Goal: Task Accomplishment & Management: Manage account settings

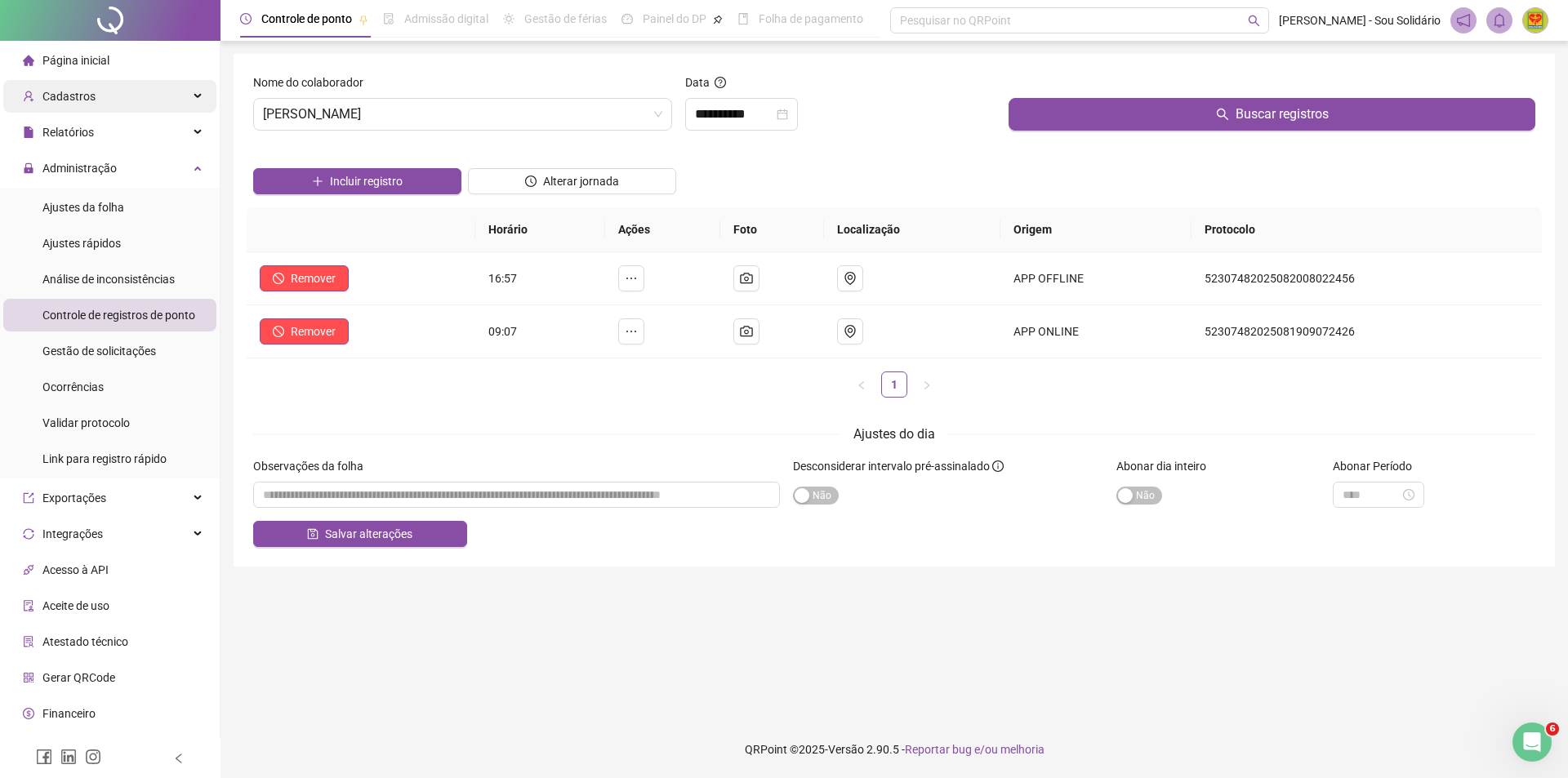
click at [72, 103] on span "Cadastros" at bounding box center [69, 96] width 53 height 13
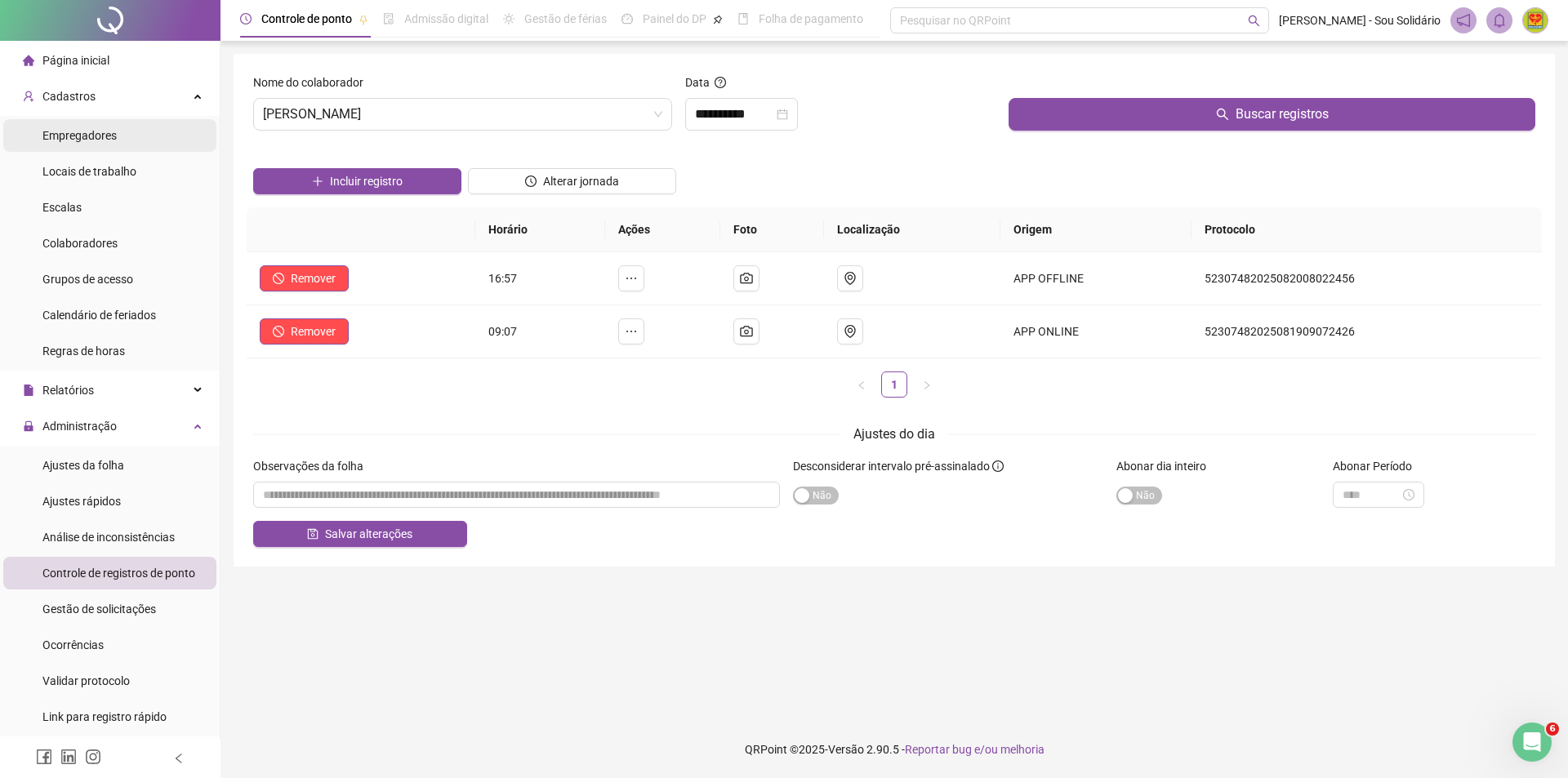
drag, startPoint x: 90, startPoint y: 124, endPoint x: 86, endPoint y: 134, distance: 10.8
click at [88, 130] on div "Empregadores" at bounding box center [80, 135] width 74 height 32
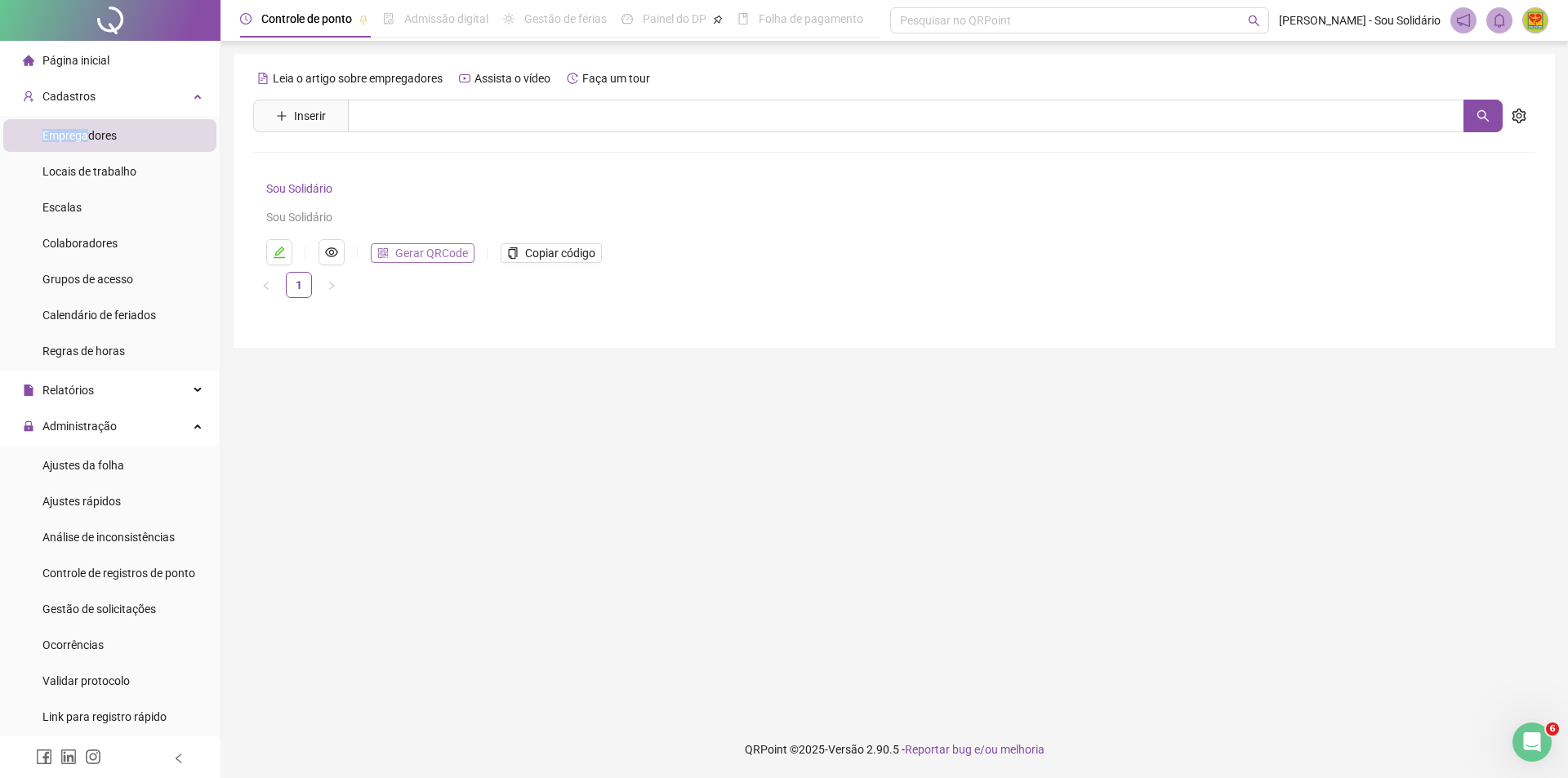
click at [426, 250] on span "Gerar QRCode" at bounding box center [432, 253] width 72 height 18
click at [67, 244] on span "Colaboradores" at bounding box center [80, 244] width 75 height 13
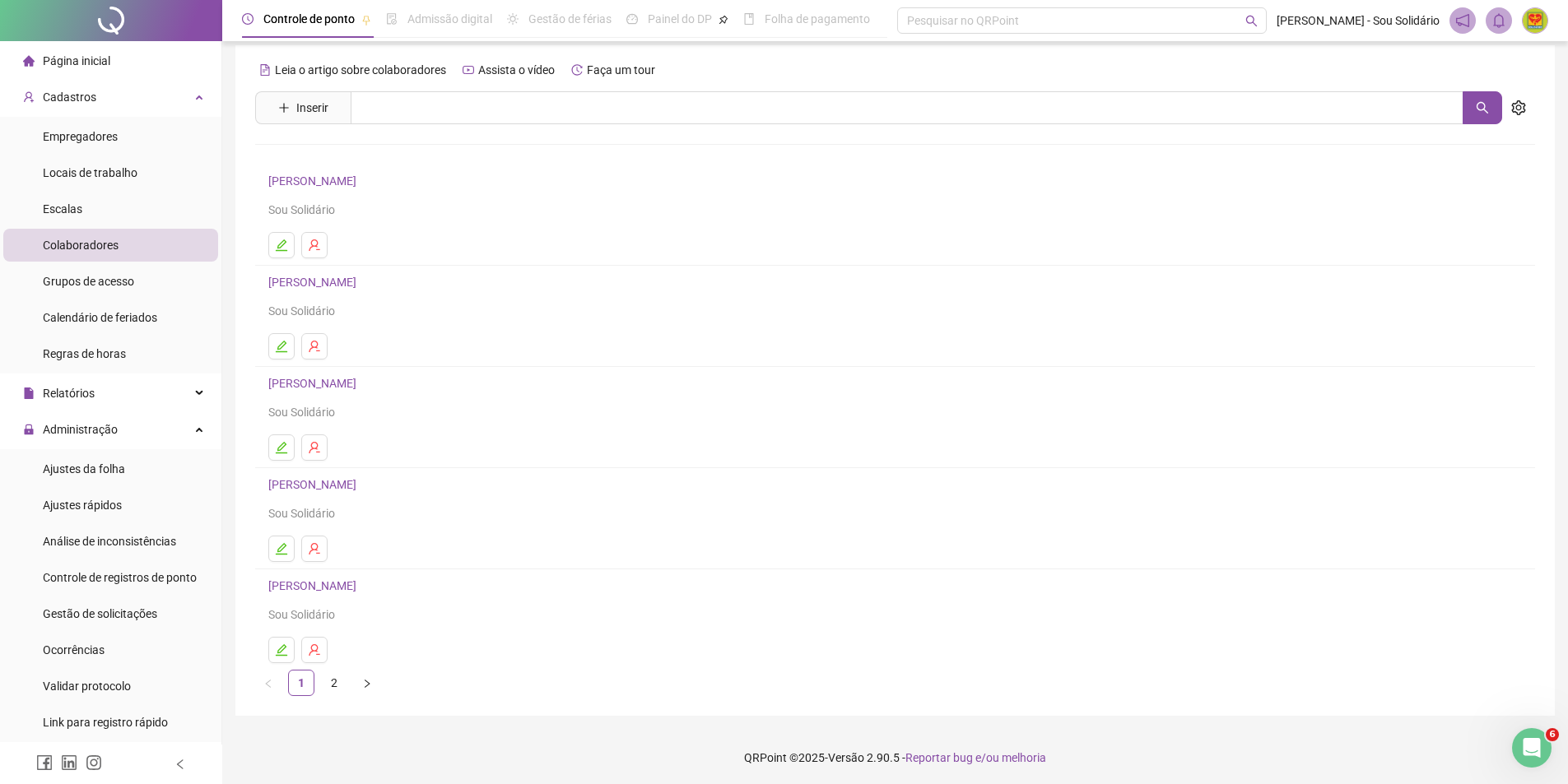
scroll to position [11, 0]
click at [368, 682] on icon "right" at bounding box center [367, 681] width 10 height 10
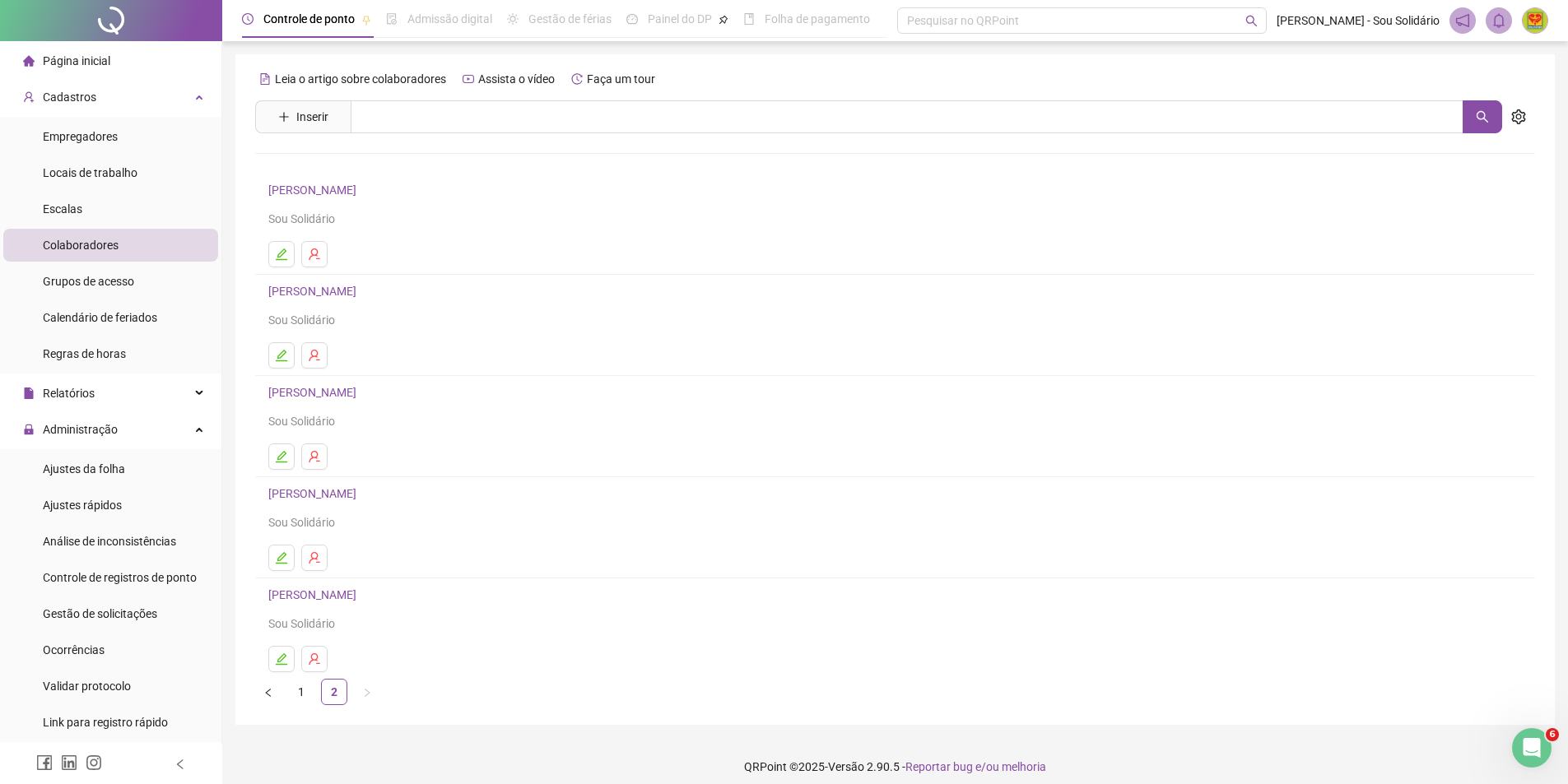
click at [342, 390] on link "[PERSON_NAME]" at bounding box center [315, 392] width 93 height 13
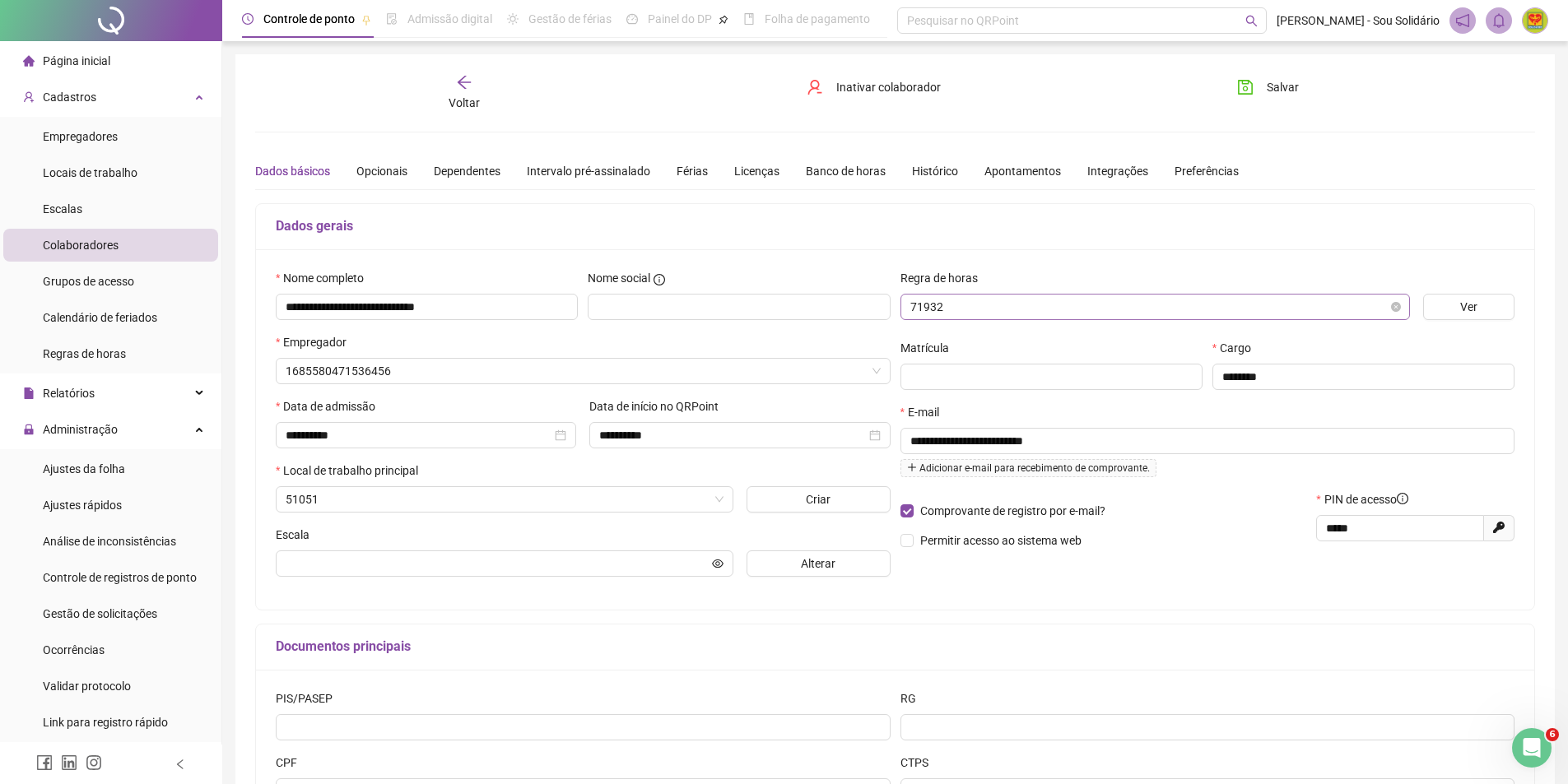
type input "**********"
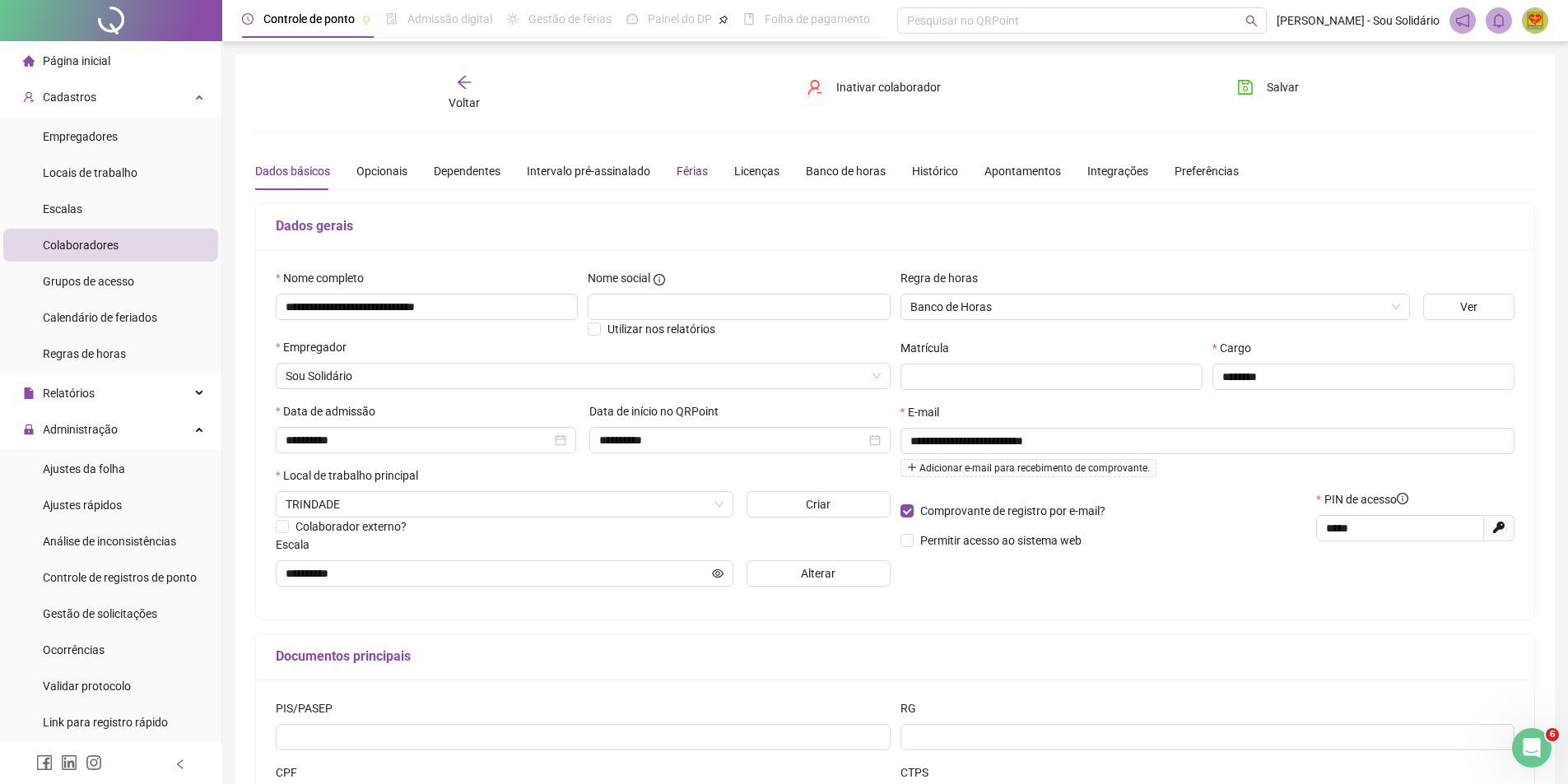
click at [683, 170] on div "Férias" at bounding box center [692, 171] width 31 height 18
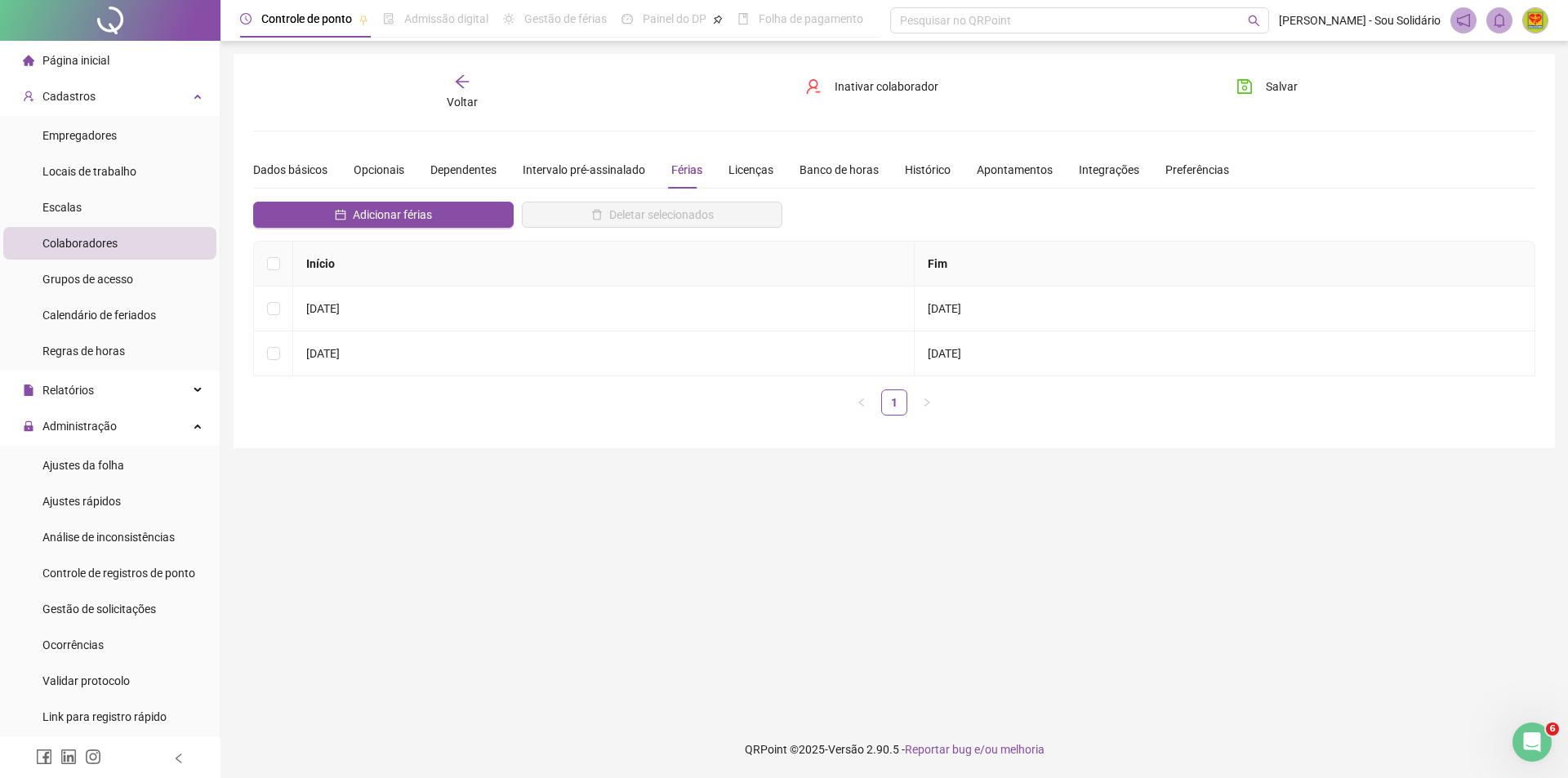
click at [458, 82] on icon "arrow-left" at bounding box center [462, 82] width 17 height 17
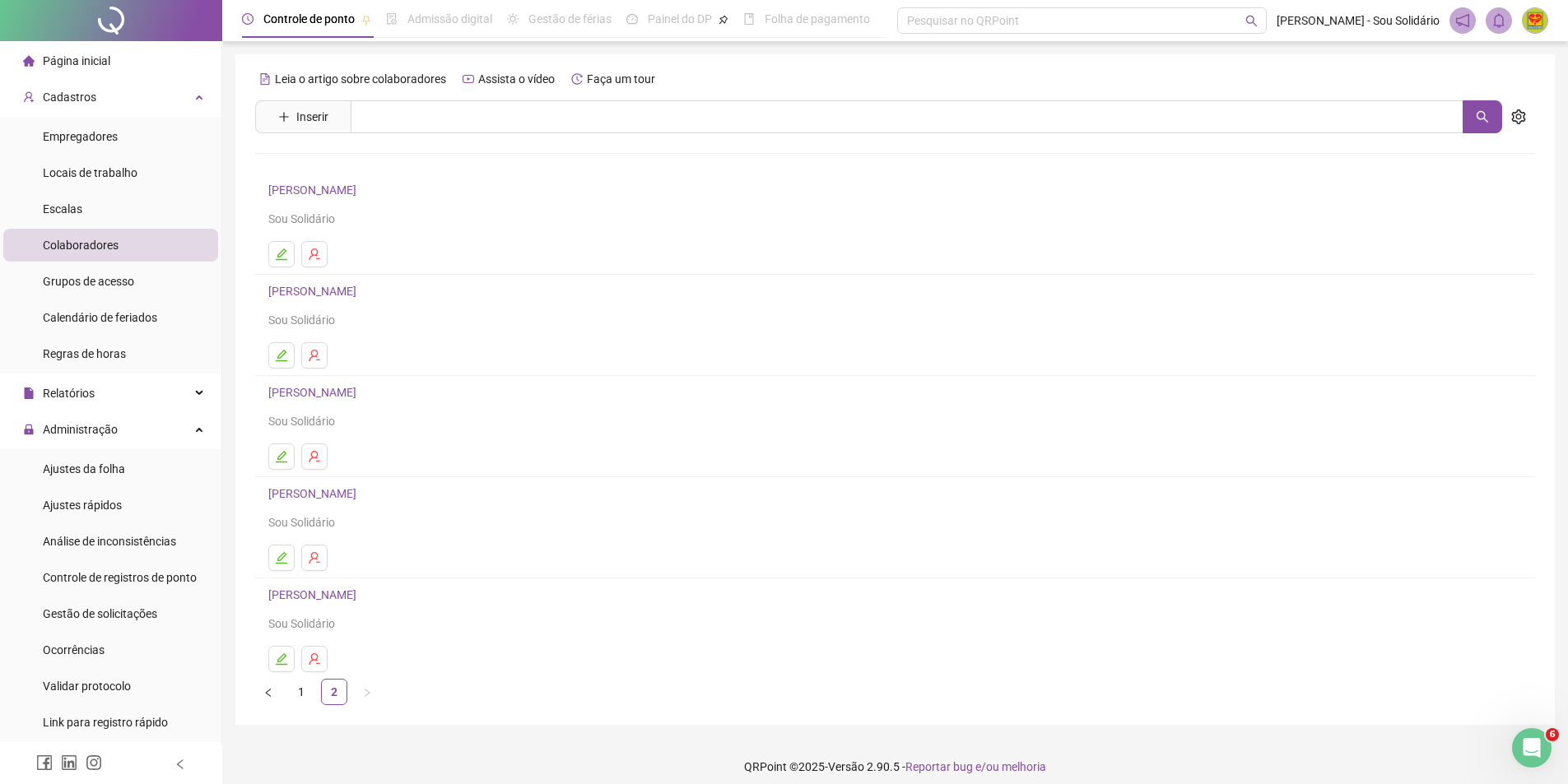
click at [332, 392] on link "[PERSON_NAME]" at bounding box center [315, 392] width 93 height 13
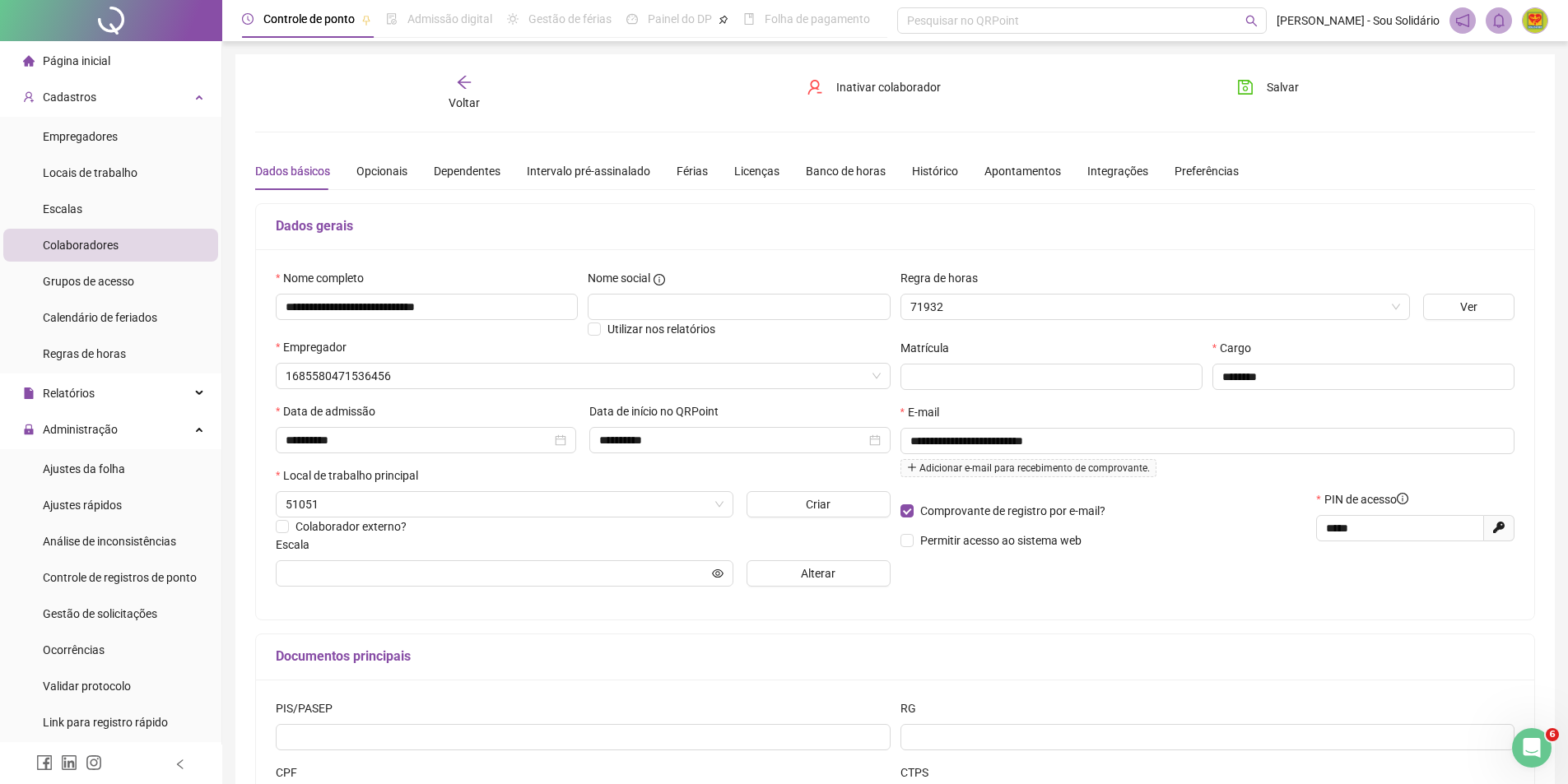
type input "**********"
click at [691, 171] on div "Férias" at bounding box center [692, 171] width 31 height 18
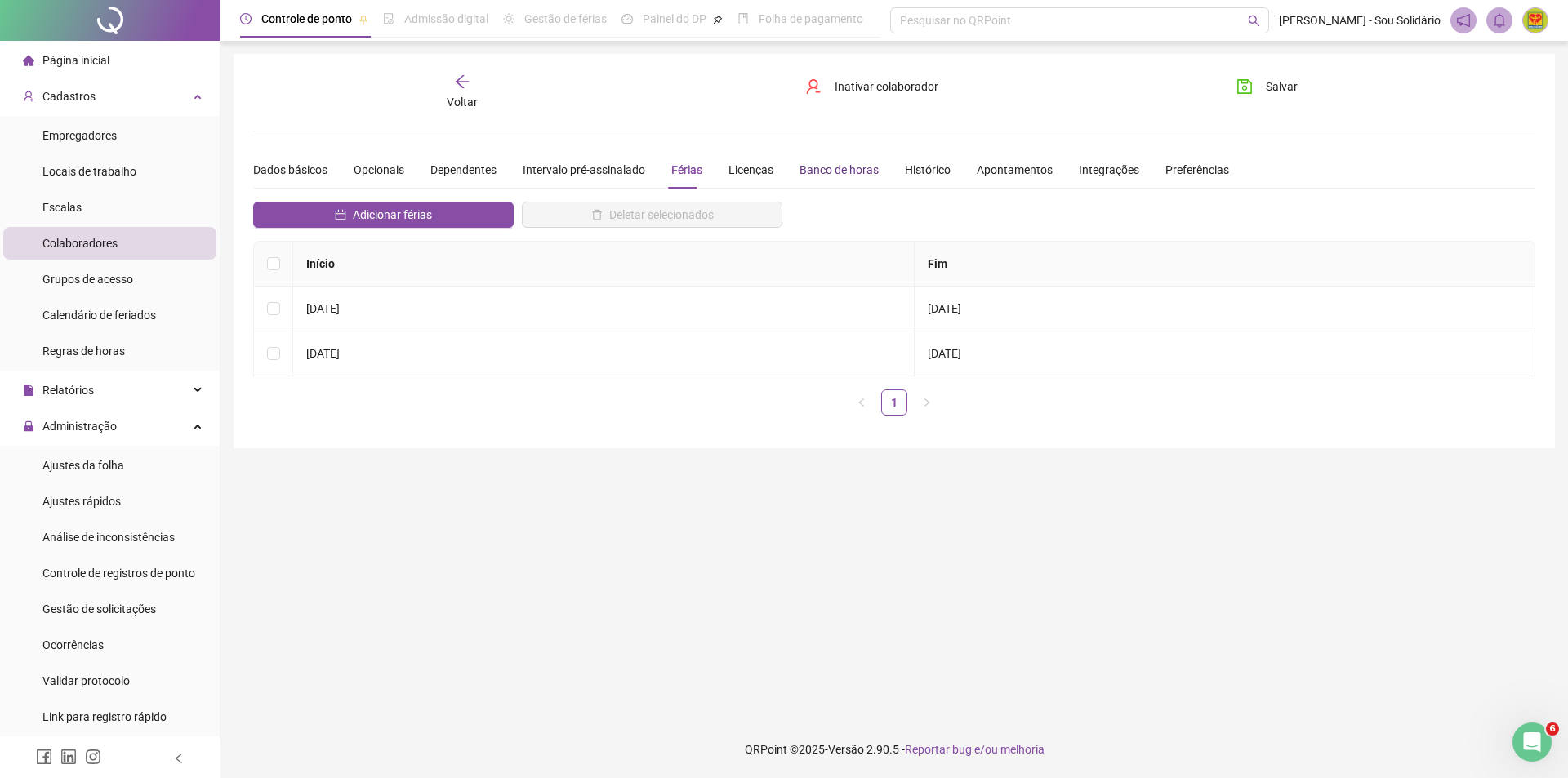
click at [817, 169] on div "Banco de horas" at bounding box center [839, 169] width 80 height 18
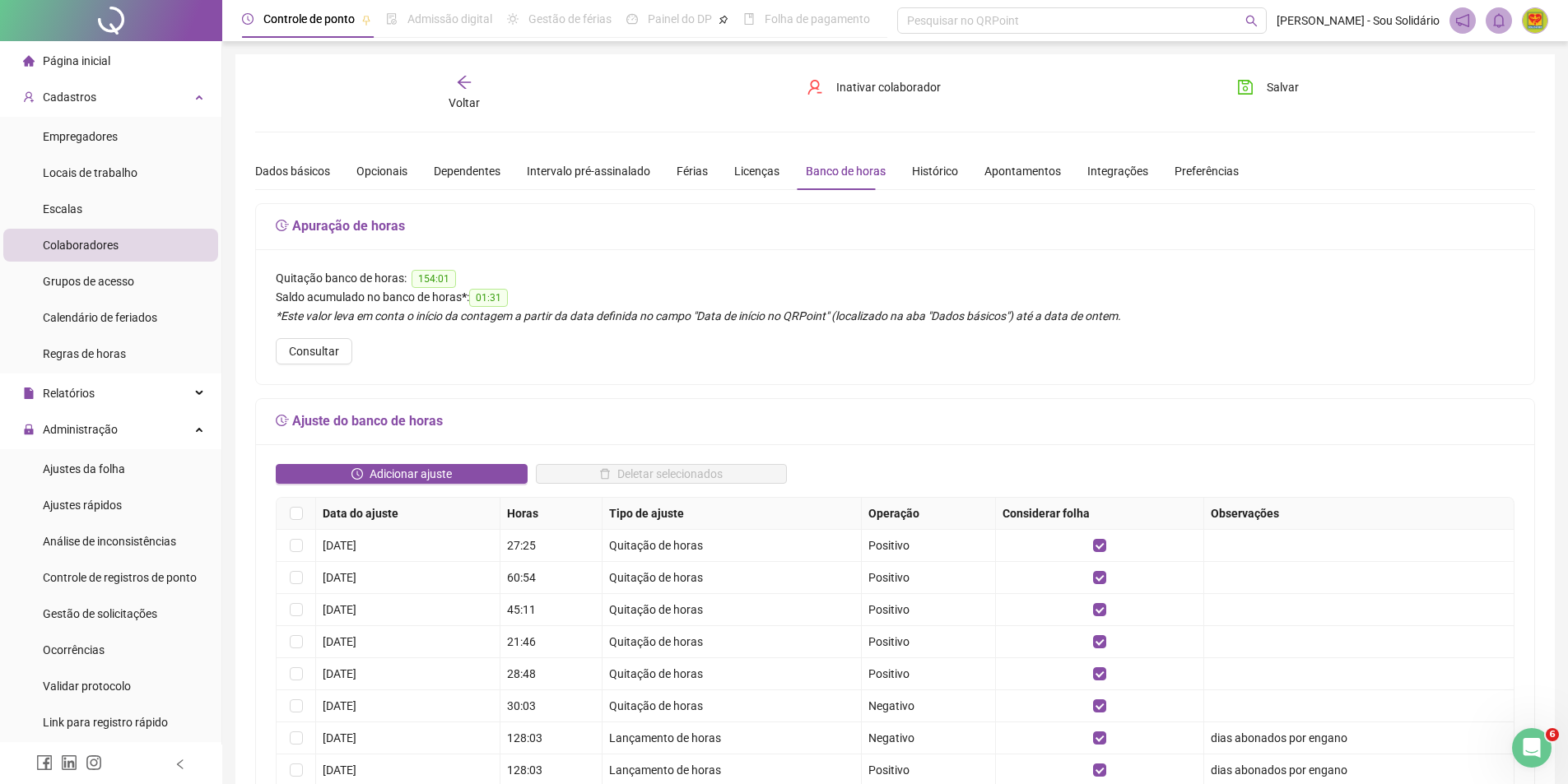
click at [90, 62] on span "Página inicial" at bounding box center [77, 61] width 67 height 13
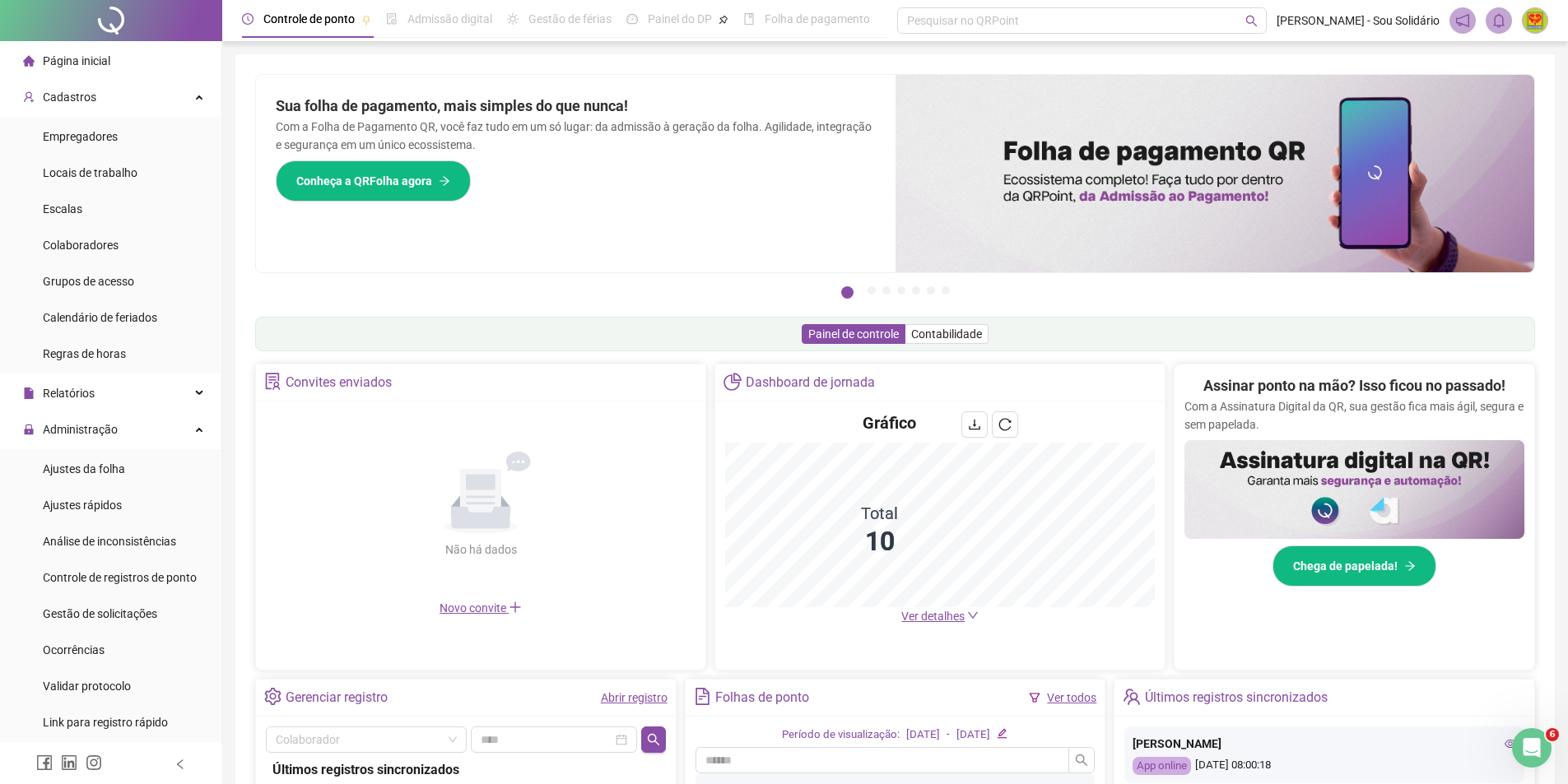
click at [1026, 376] on div "Dashboard de jornada" at bounding box center [939, 384] width 449 height 37
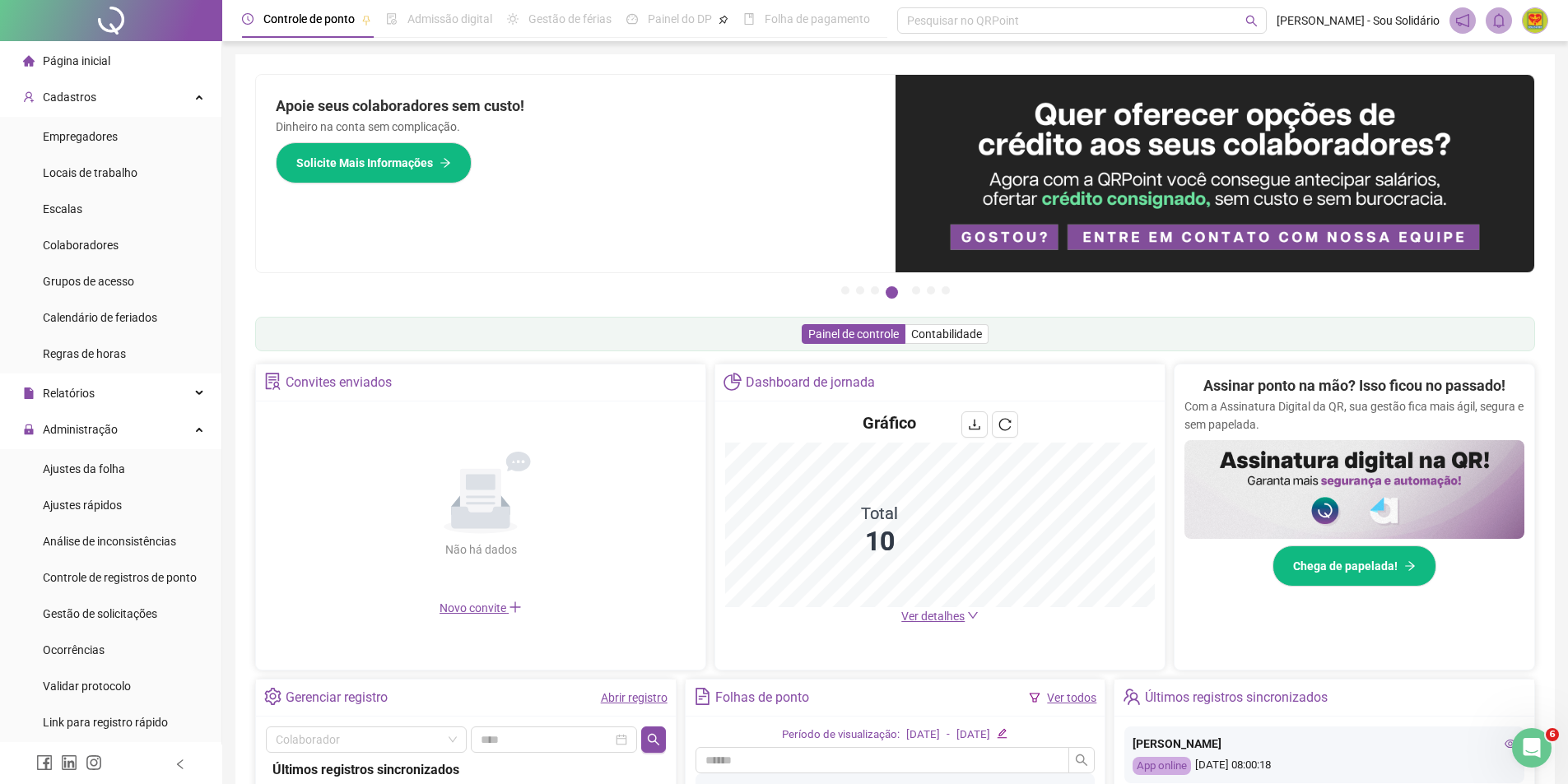
click at [726, 419] on div "Gráfico" at bounding box center [940, 427] width 430 height 31
